Goal: Task Accomplishment & Management: Manage account settings

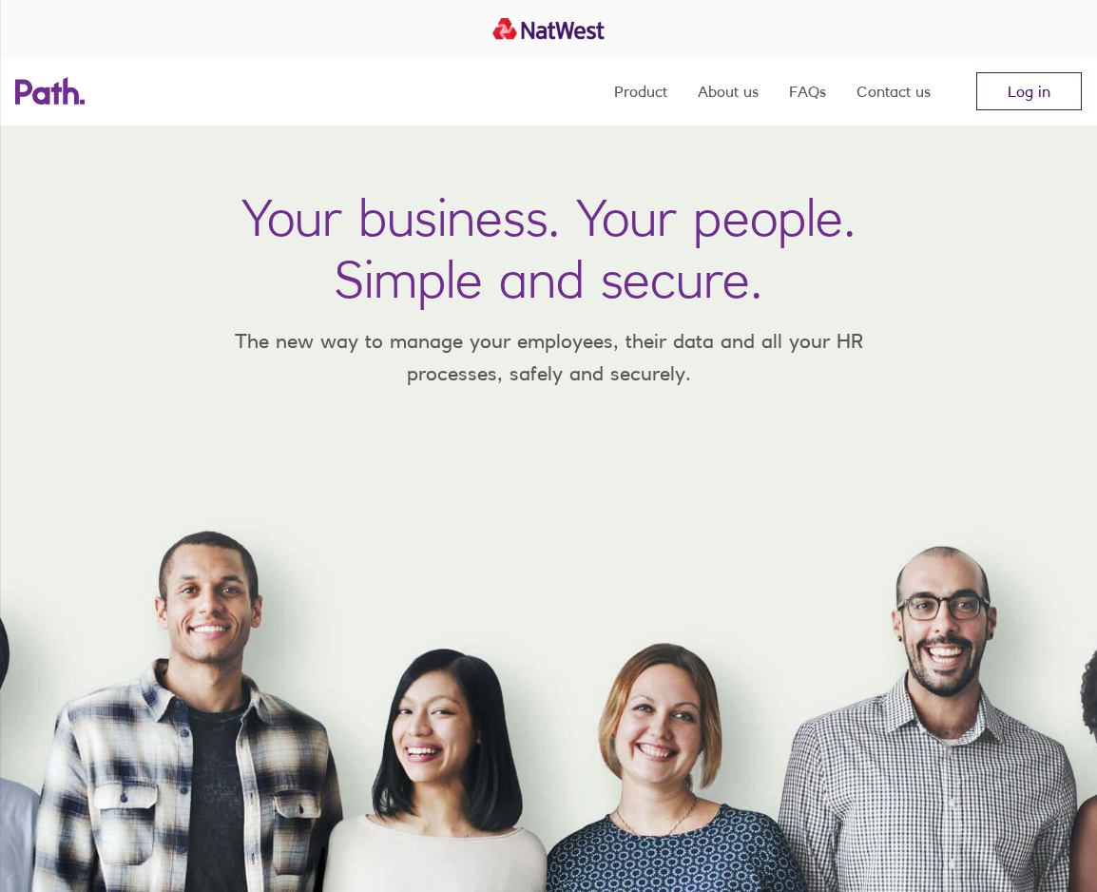
click at [1000, 97] on link "Log in" at bounding box center [1029, 91] width 106 height 38
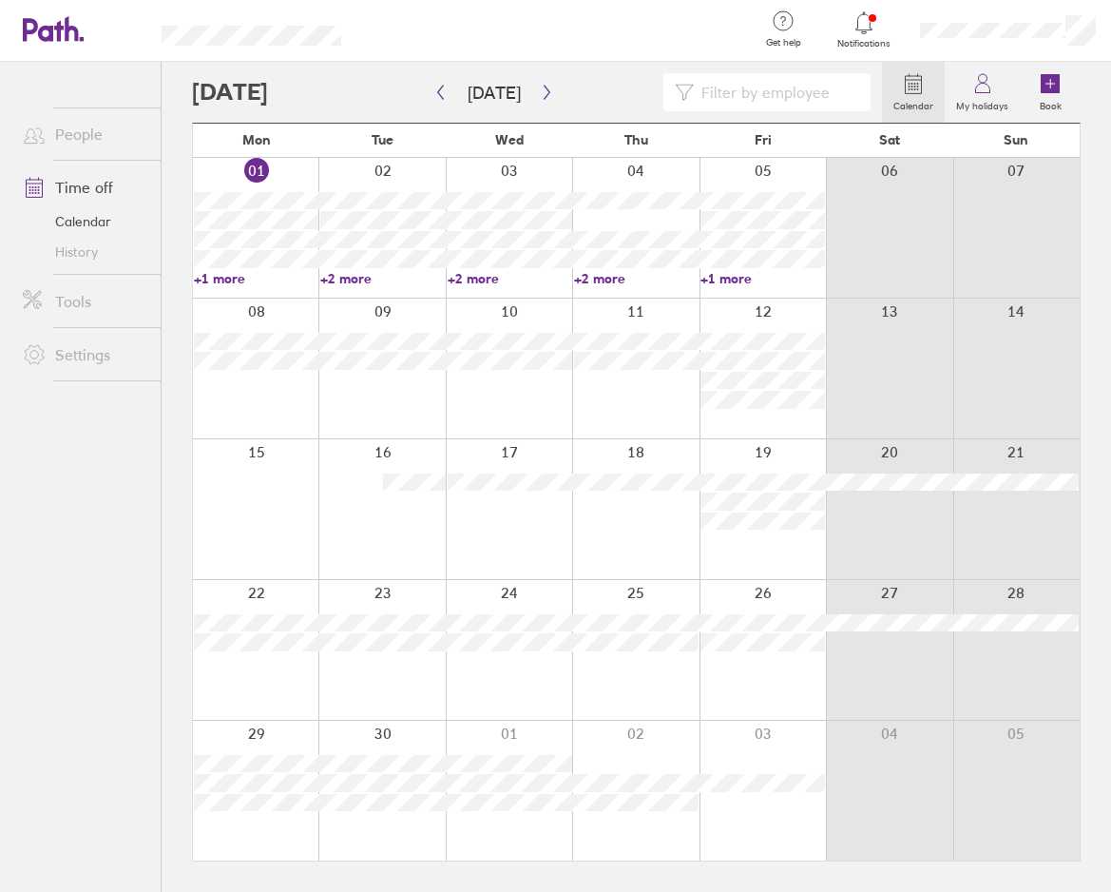
click at [319, 492] on div at bounding box center [381, 509] width 126 height 140
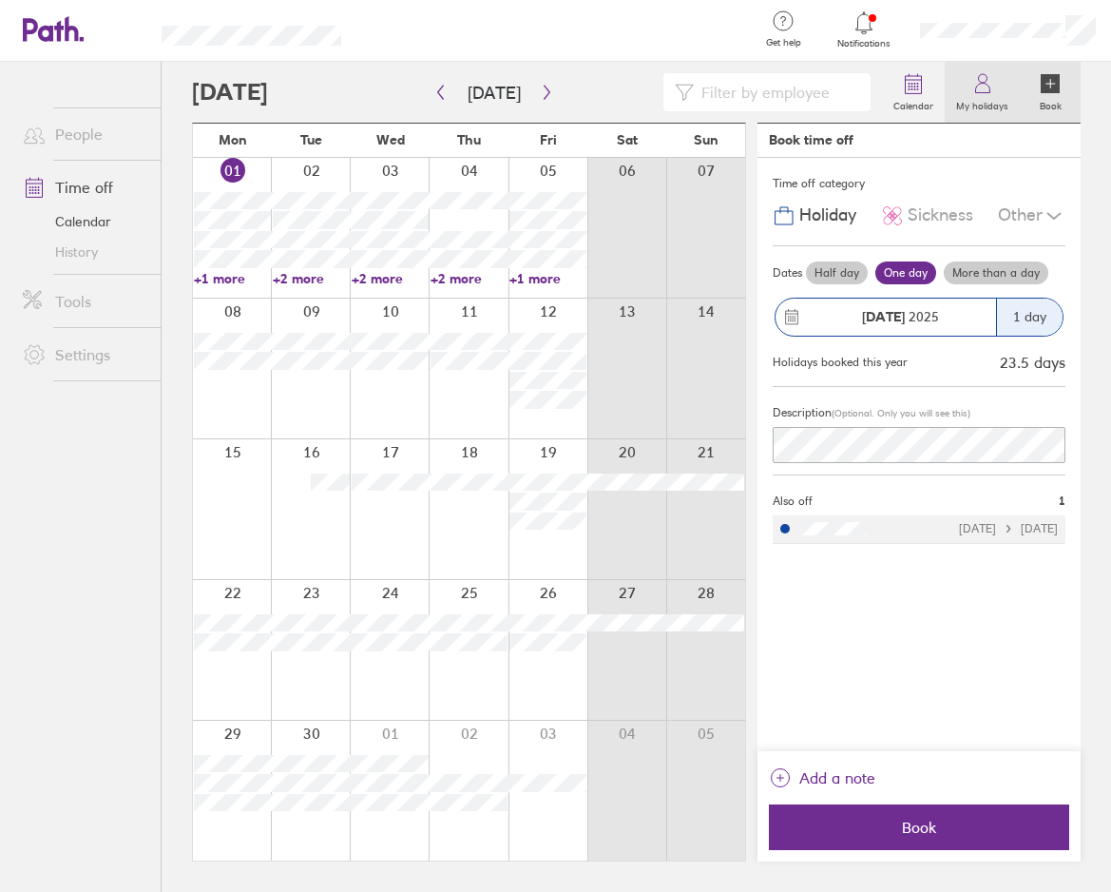
click at [987, 97] on label "My holidays" at bounding box center [982, 103] width 75 height 17
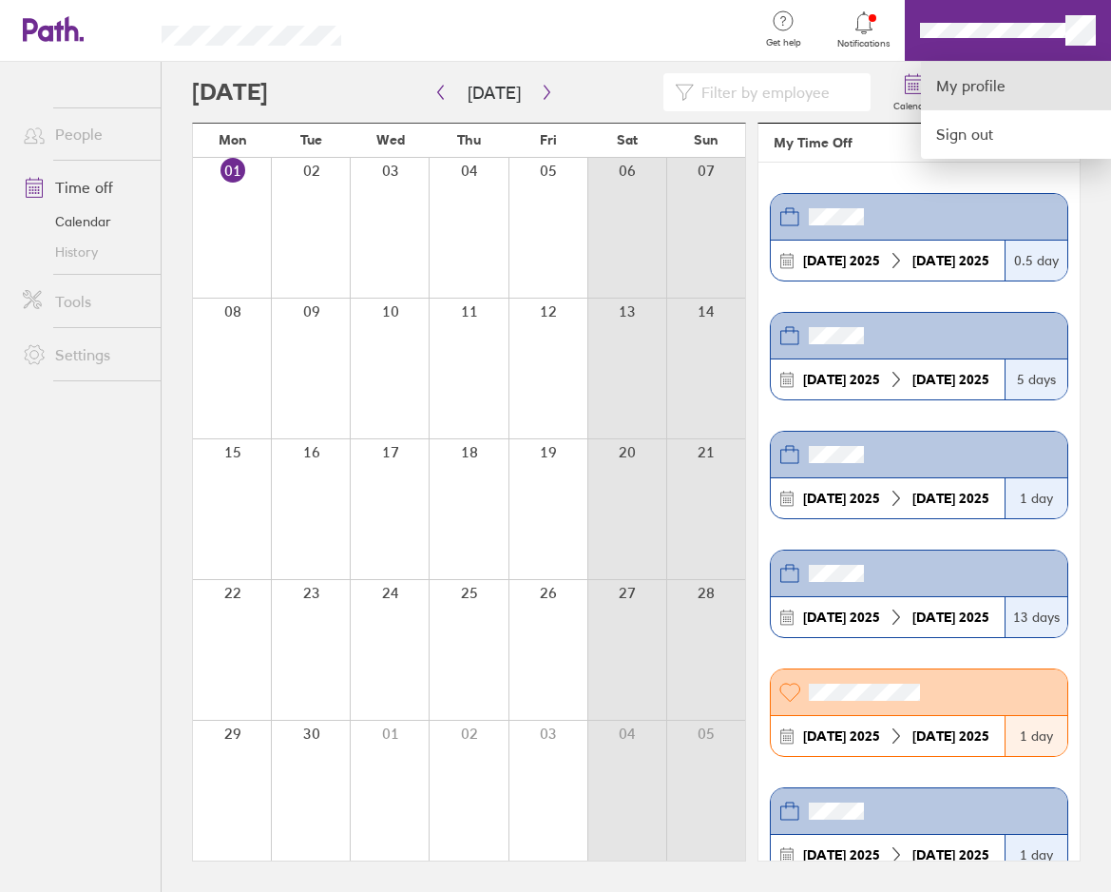
click at [1014, 80] on link "My profile" at bounding box center [1016, 86] width 190 height 48
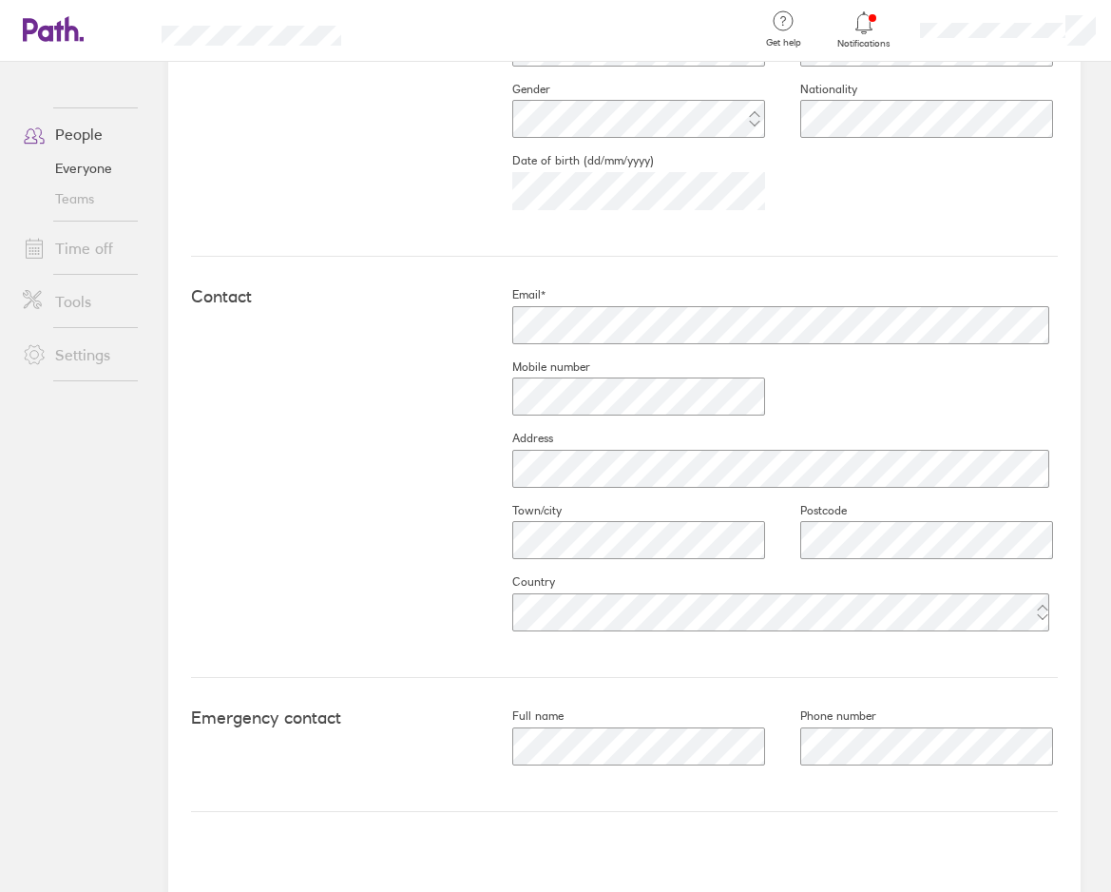
scroll to position [667, 0]
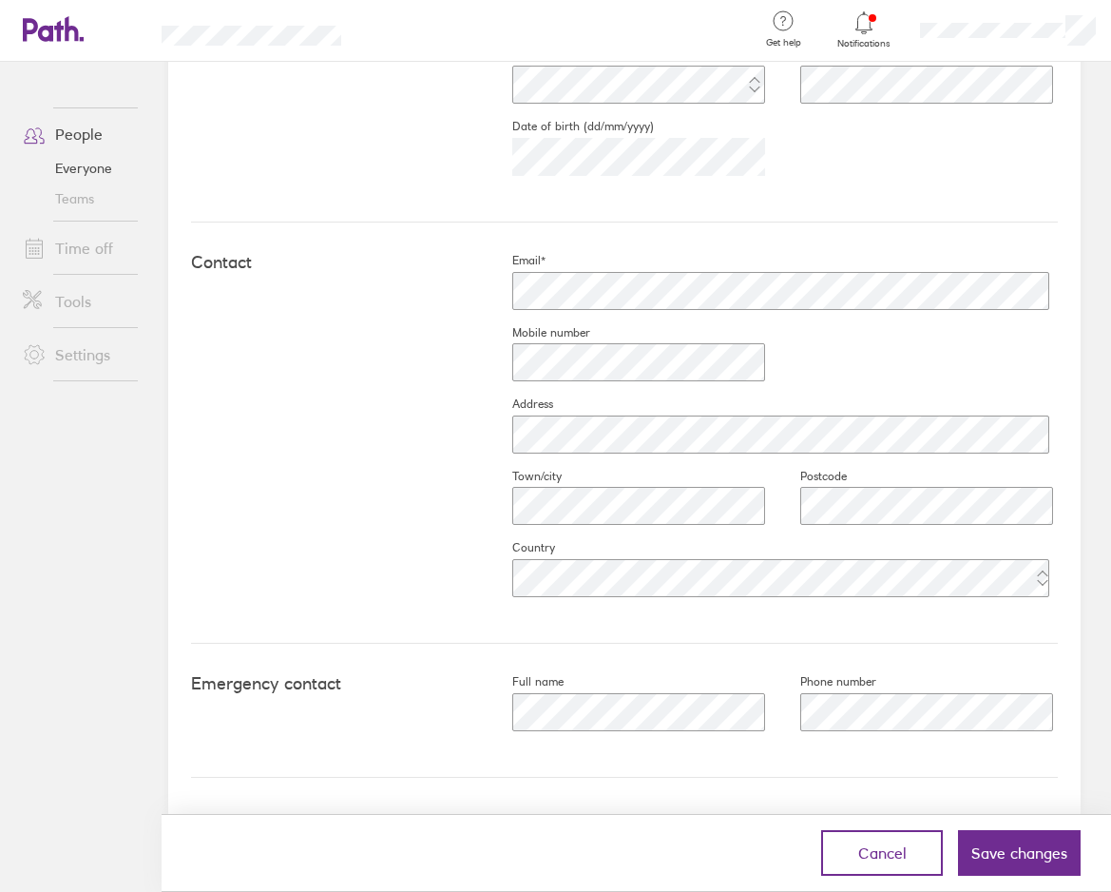
click at [844, 360] on div "Email* Mobile number Address Town/city Postcode Country" at bounding box center [770, 432] width 576 height 359
click at [989, 844] on span "Save changes" at bounding box center [1020, 852] width 96 height 17
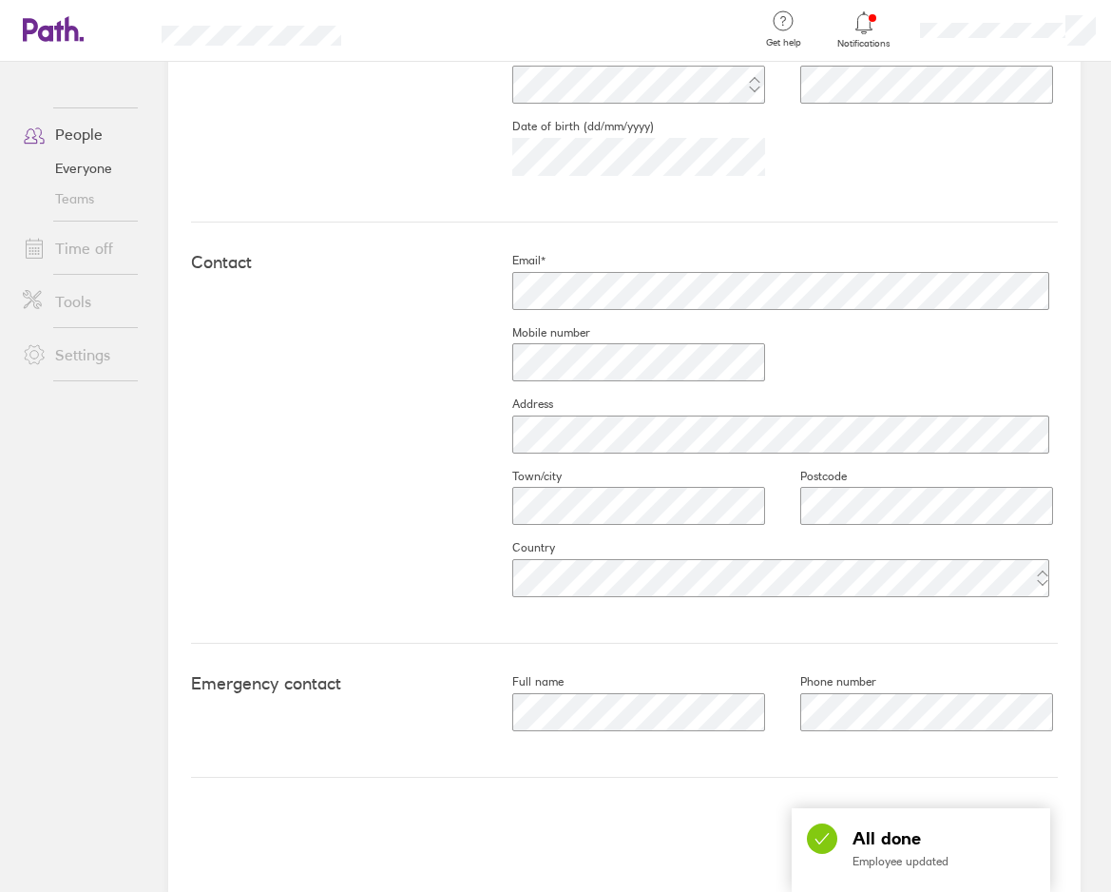
click at [71, 256] on link "Time off" at bounding box center [84, 248] width 153 height 38
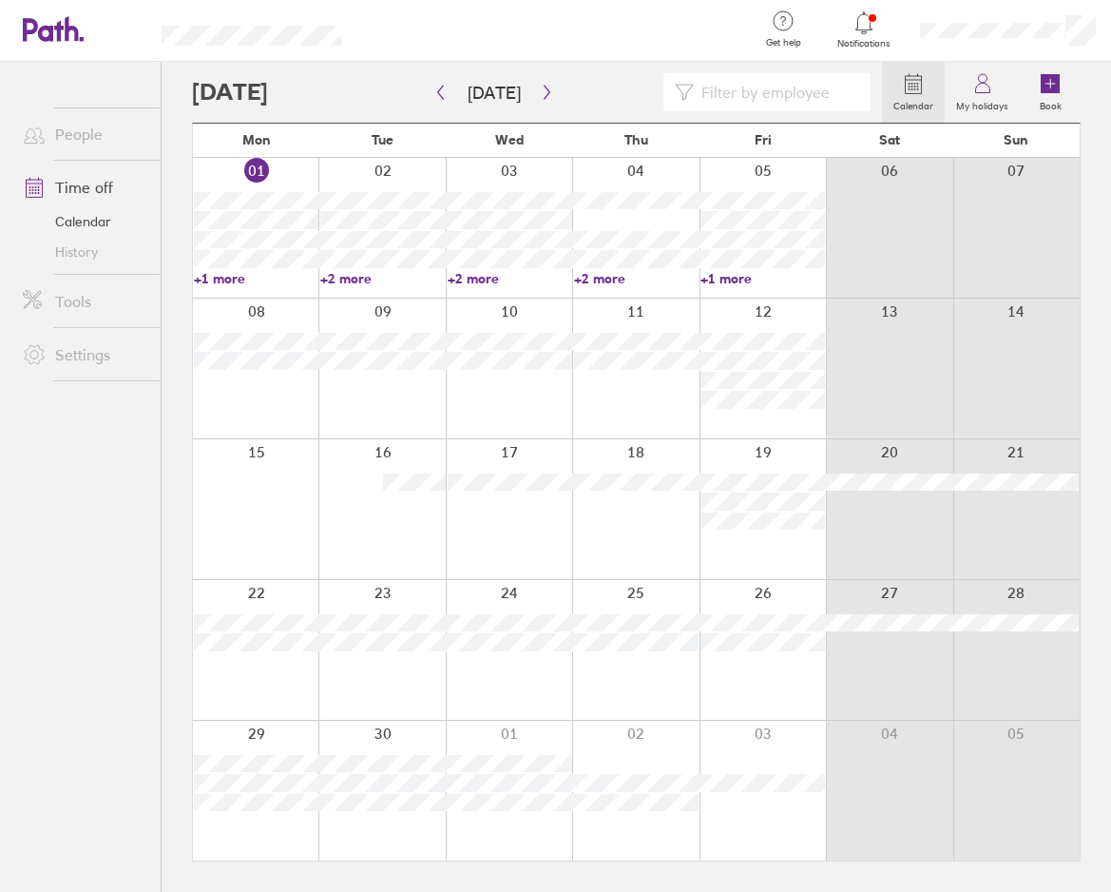
click at [82, 184] on link "Time off" at bounding box center [84, 187] width 153 height 38
click at [79, 221] on link "Calendar" at bounding box center [84, 221] width 153 height 30
click at [79, 188] on link "Time off" at bounding box center [84, 187] width 153 height 38
click at [986, 87] on icon at bounding box center [983, 83] width 23 height 23
